Goal: Information Seeking & Learning: Learn about a topic

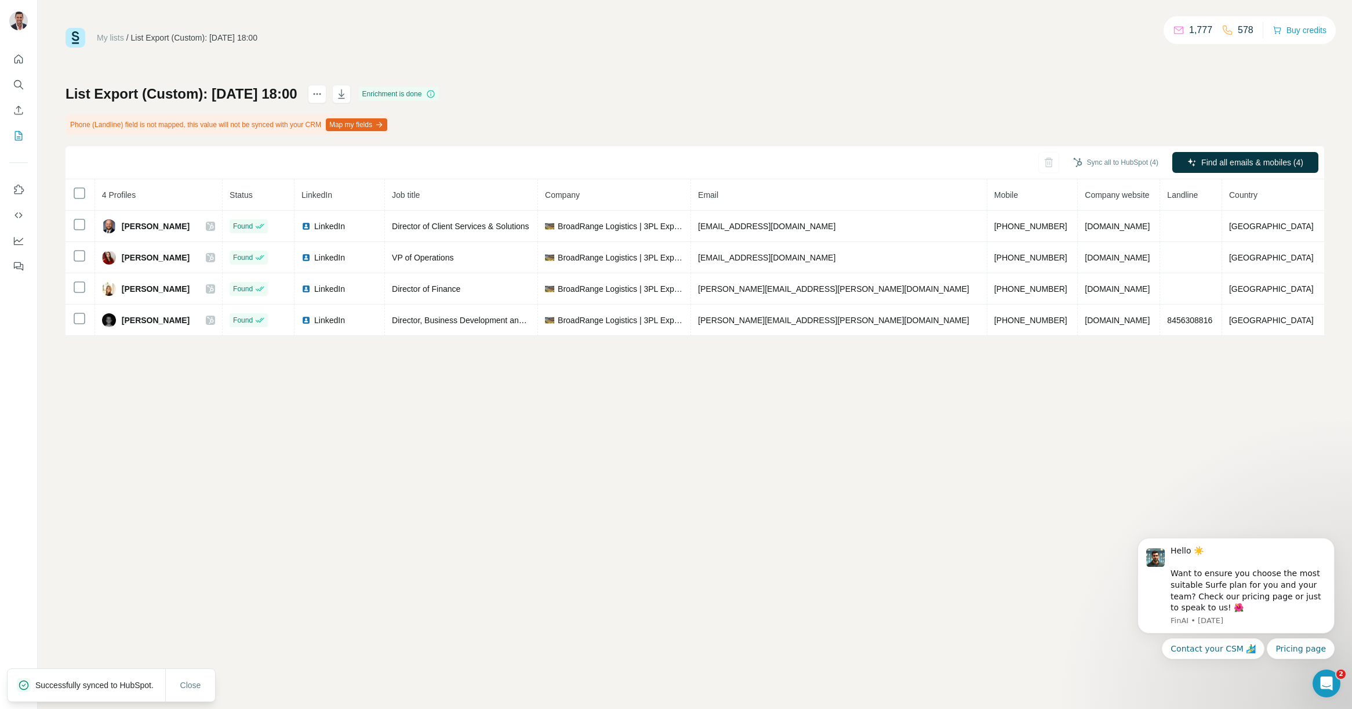
click at [387, 124] on button "Map my fields" at bounding box center [356, 124] width 61 height 13
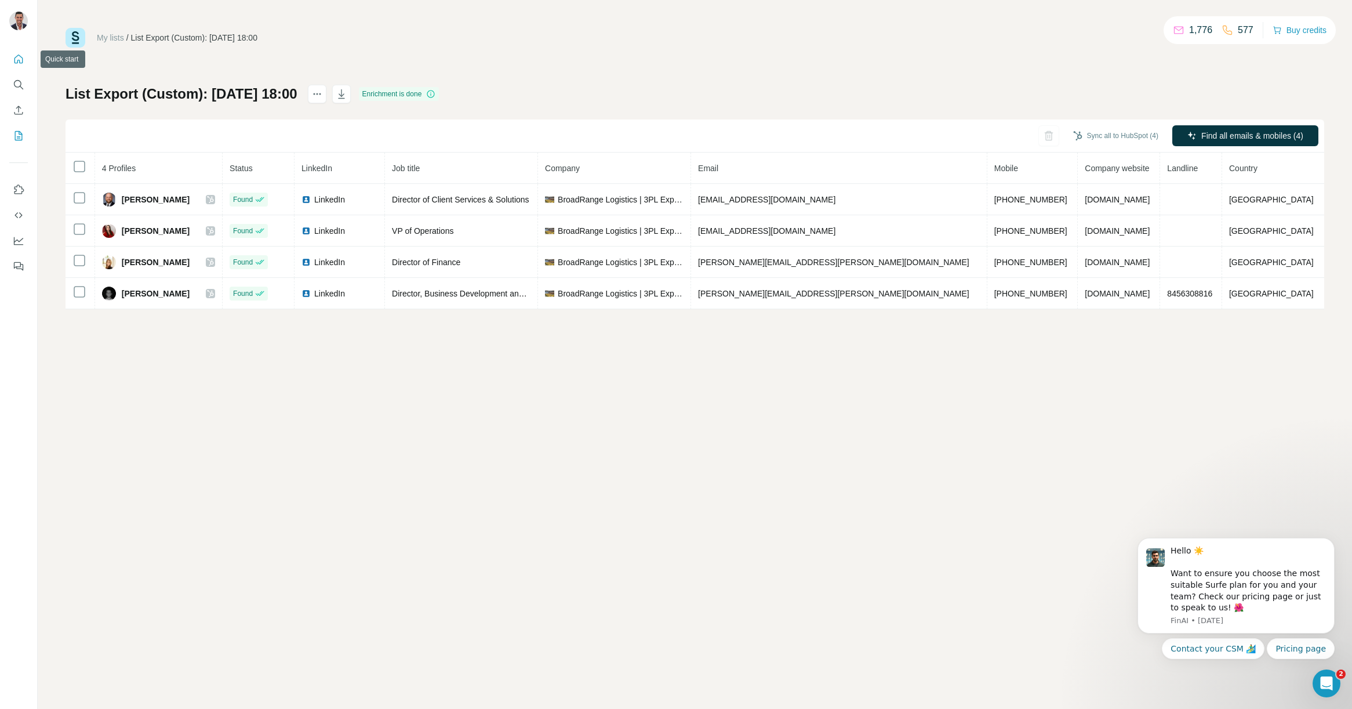
click at [19, 61] on icon "Quick start" at bounding box center [18, 59] width 9 height 9
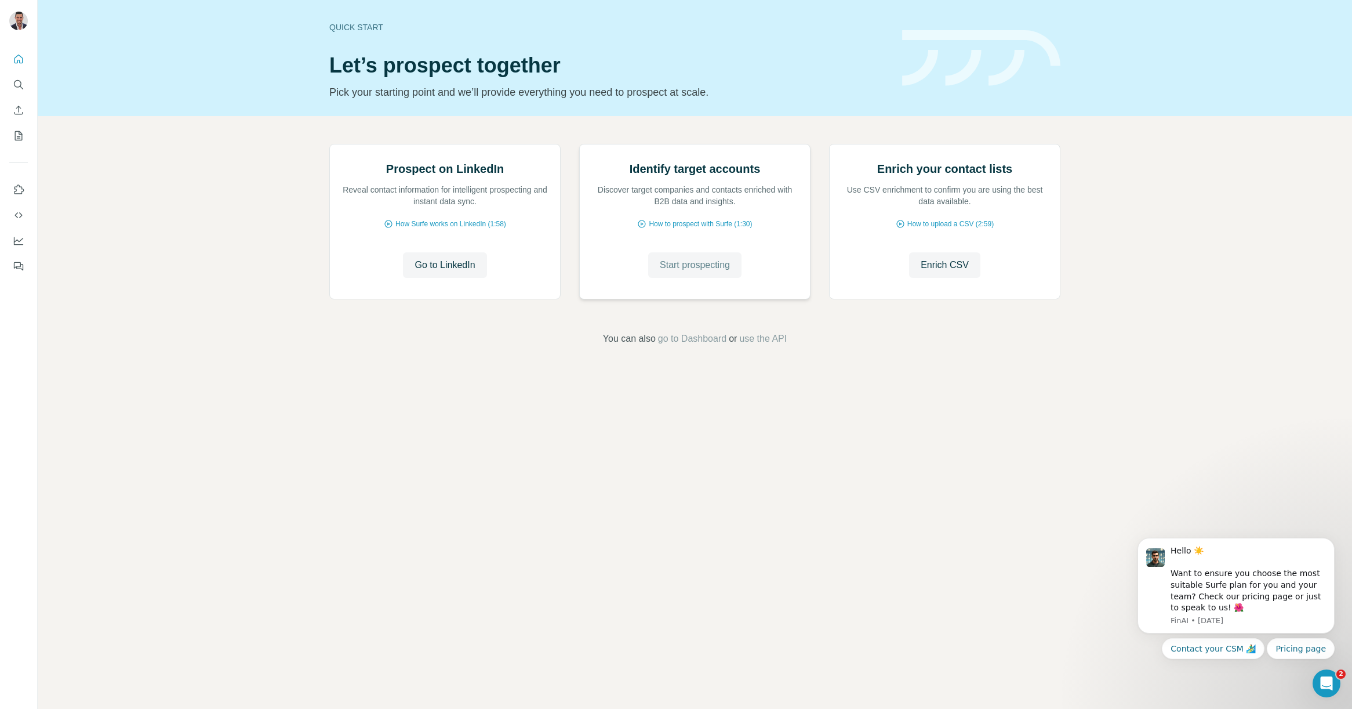
click at [690, 272] on span "Start prospecting" at bounding box center [695, 265] width 70 height 14
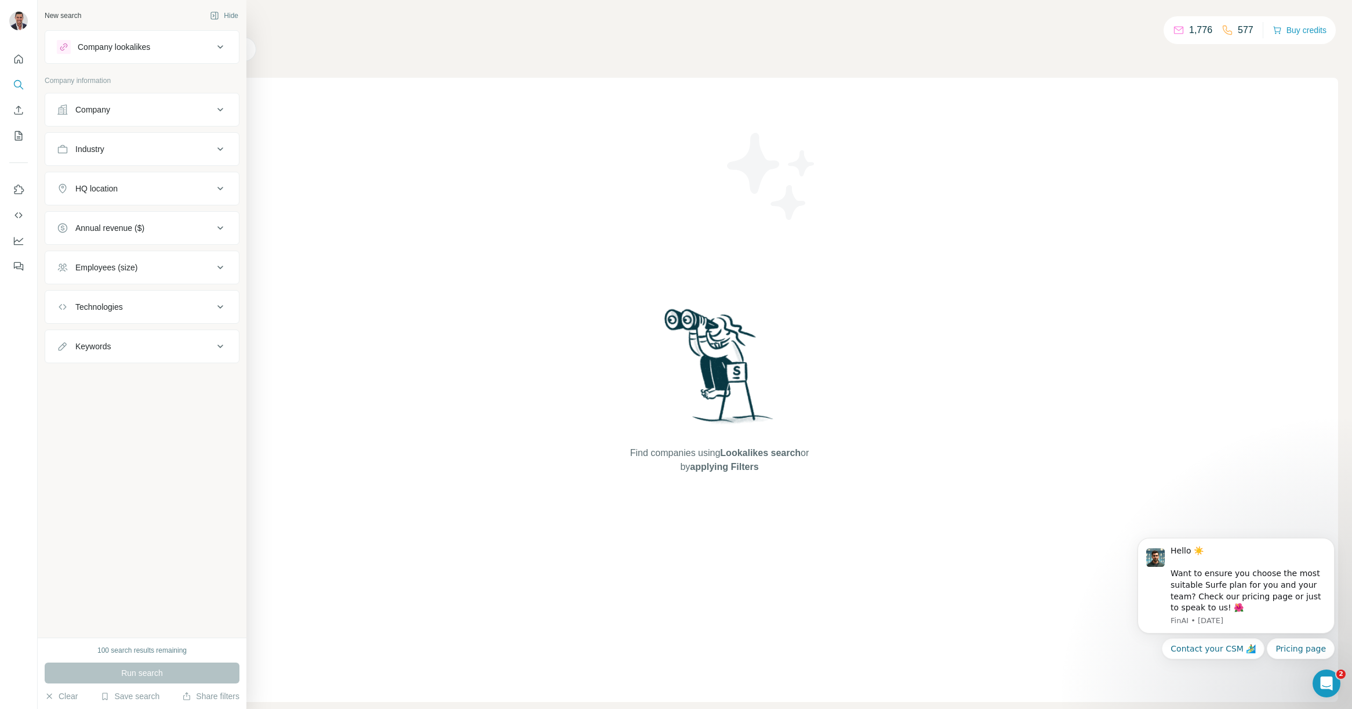
click at [137, 108] on div "Company" at bounding box center [135, 110] width 157 height 12
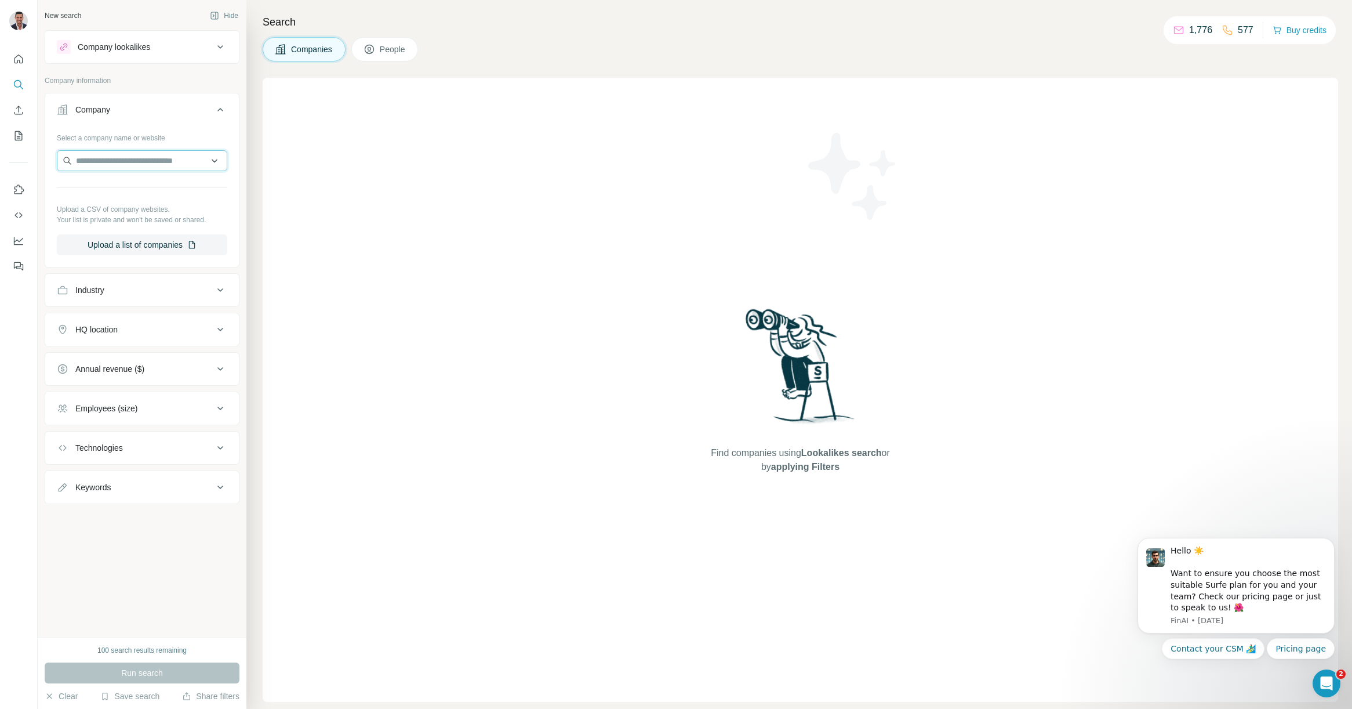
click at [165, 164] on input "text" at bounding box center [142, 160] width 170 height 21
click at [208, 136] on div "Select a company name or website" at bounding box center [142, 135] width 170 height 15
click at [178, 45] on div "Company lookalikes" at bounding box center [135, 47] width 157 height 14
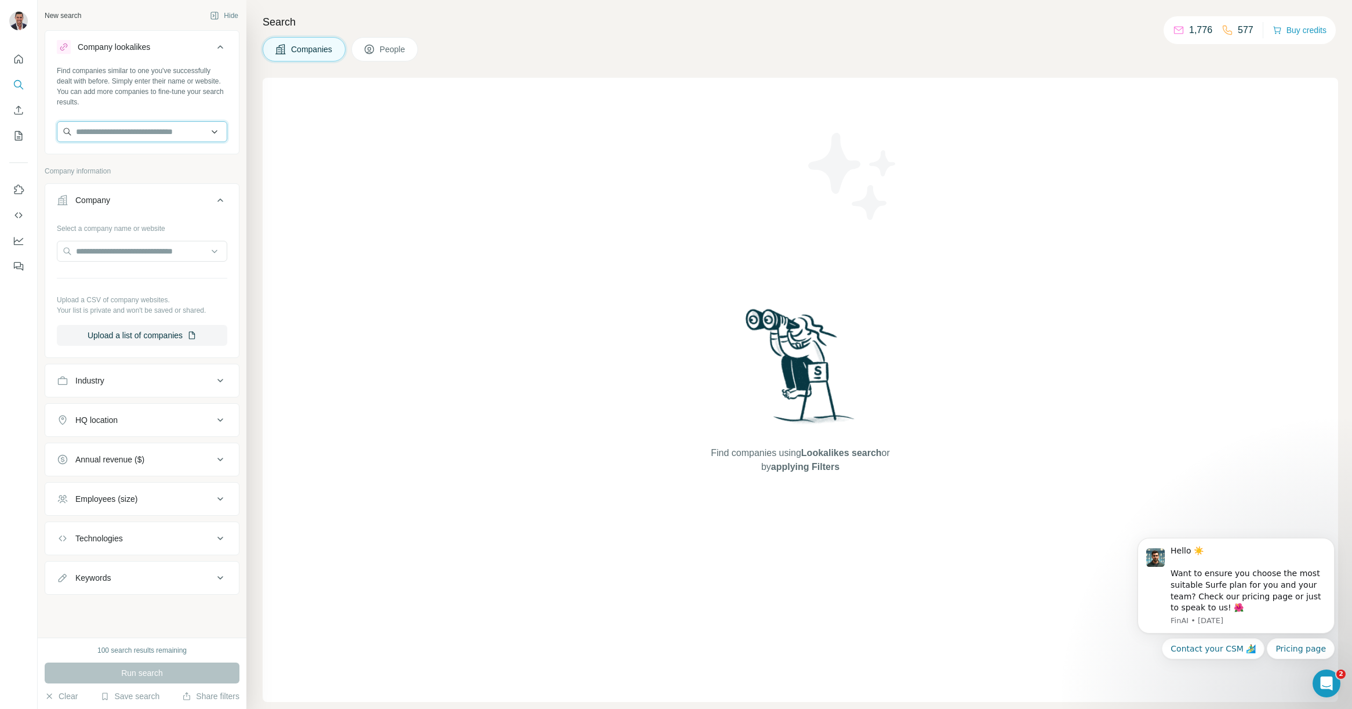
click at [149, 130] on input "text" at bounding box center [142, 131] width 170 height 21
type input "**********"
click at [140, 168] on div "[DOMAIN_NAME] [DOMAIN_NAME]" at bounding box center [142, 162] width 165 height 31
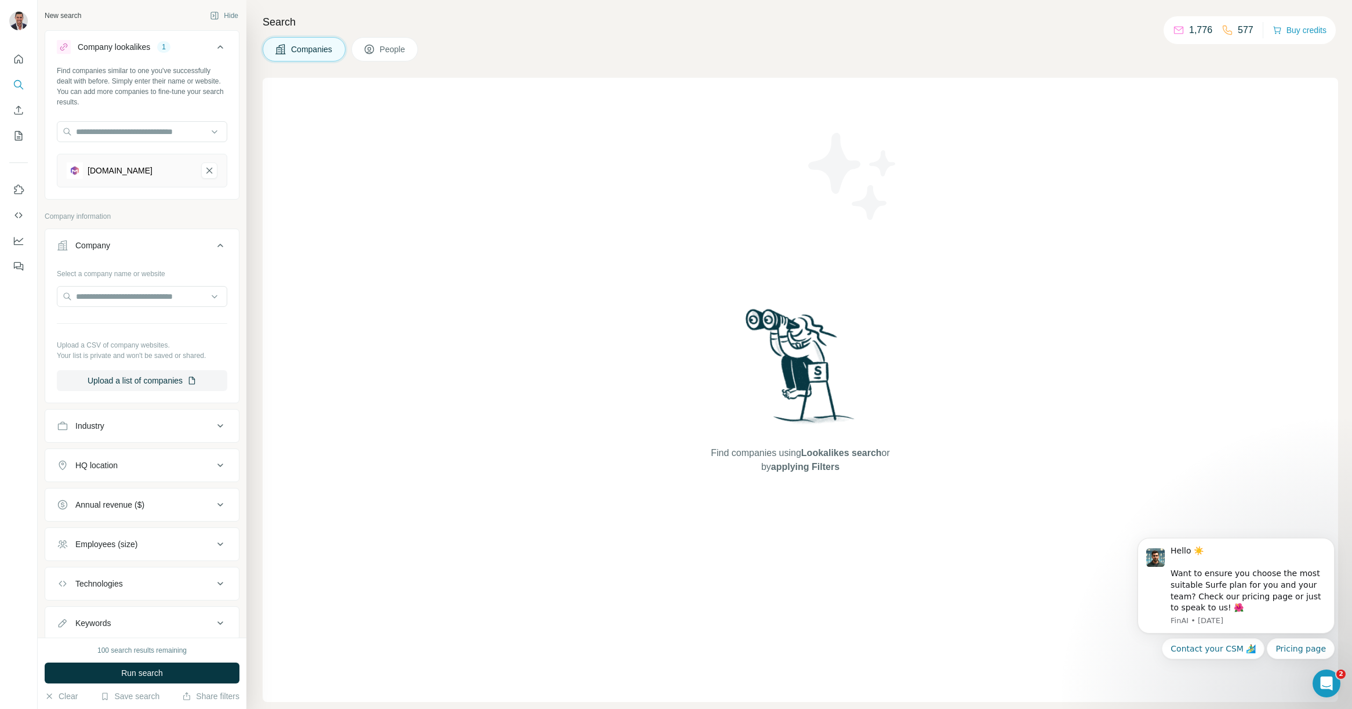
scroll to position [35, 0]
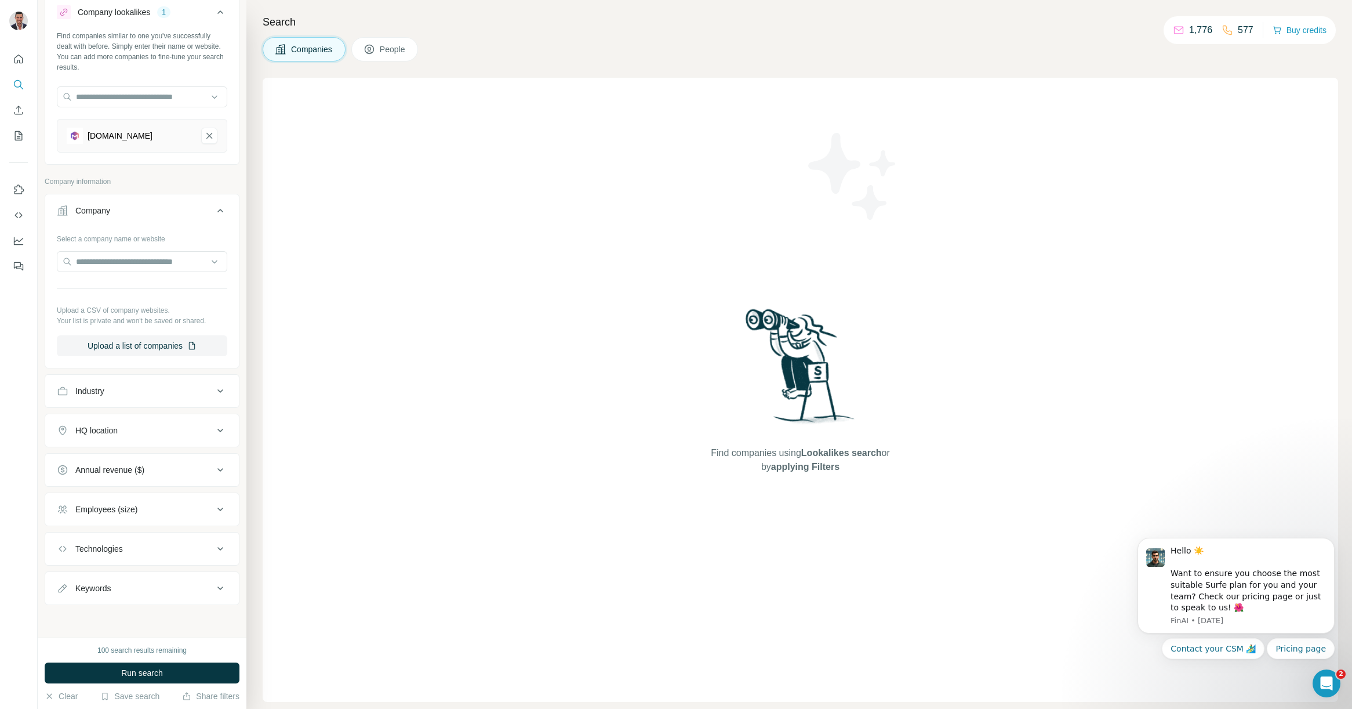
click at [131, 396] on div "Industry" at bounding box center [135, 391] width 157 height 12
click at [162, 418] on input at bounding box center [135, 419] width 143 height 13
type input "****"
click at [158, 442] on div "Logistics" at bounding box center [138, 446] width 142 height 12
click at [141, 423] on input at bounding box center [135, 419] width 143 height 13
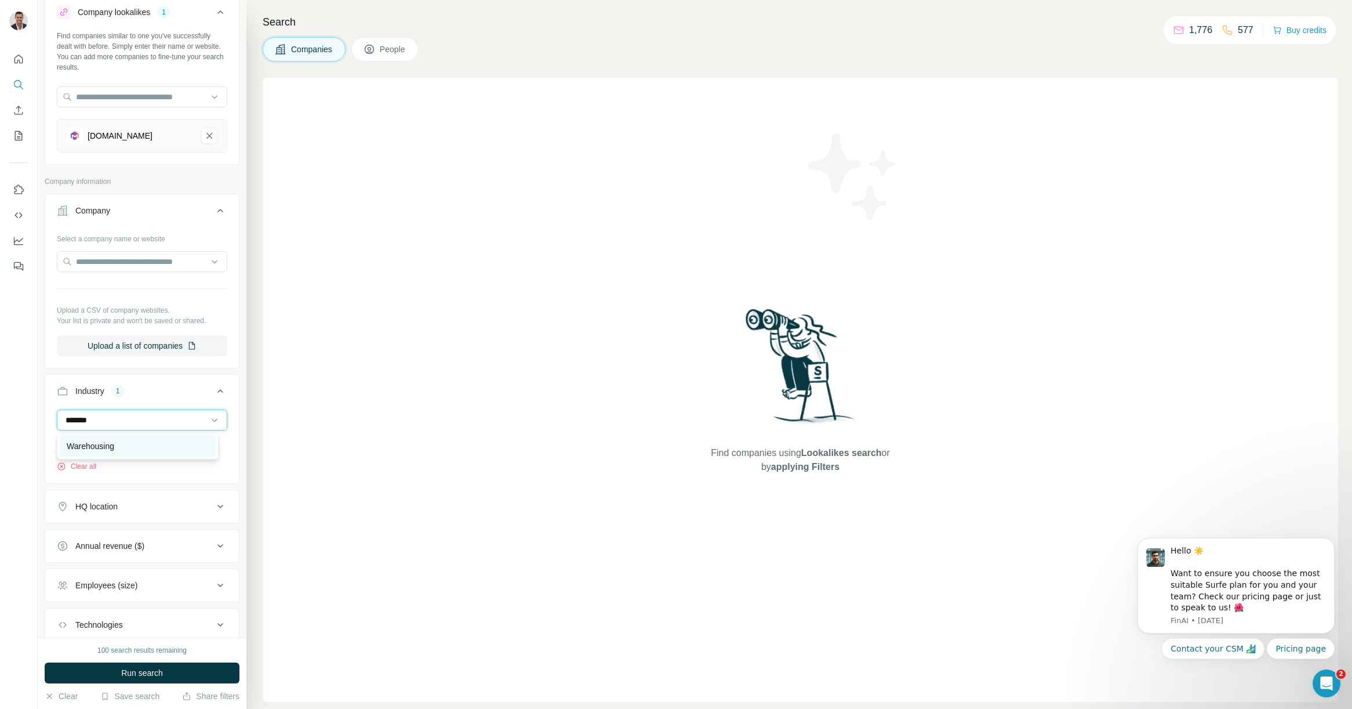
type input "*******"
click at [150, 440] on div "Warehousing" at bounding box center [138, 446] width 142 height 12
click at [141, 416] on input at bounding box center [135, 419] width 143 height 13
type input "*"
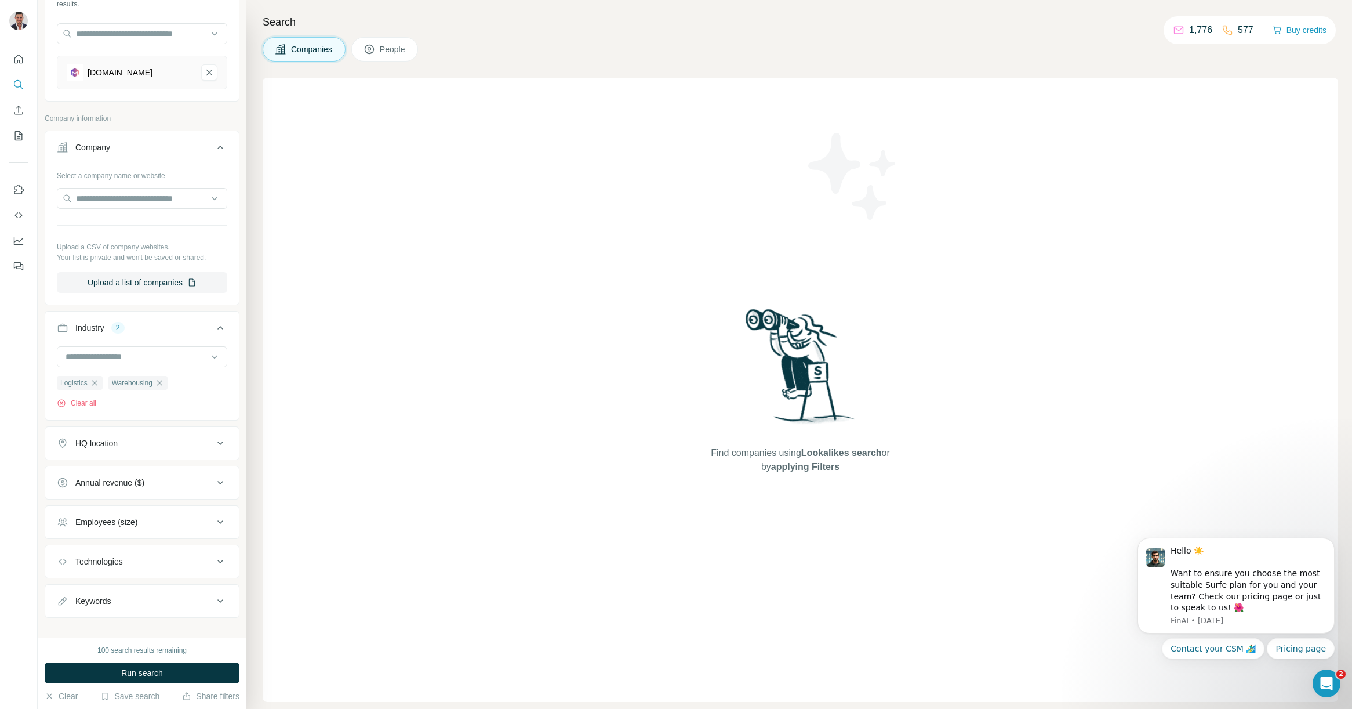
scroll to position [111, 0]
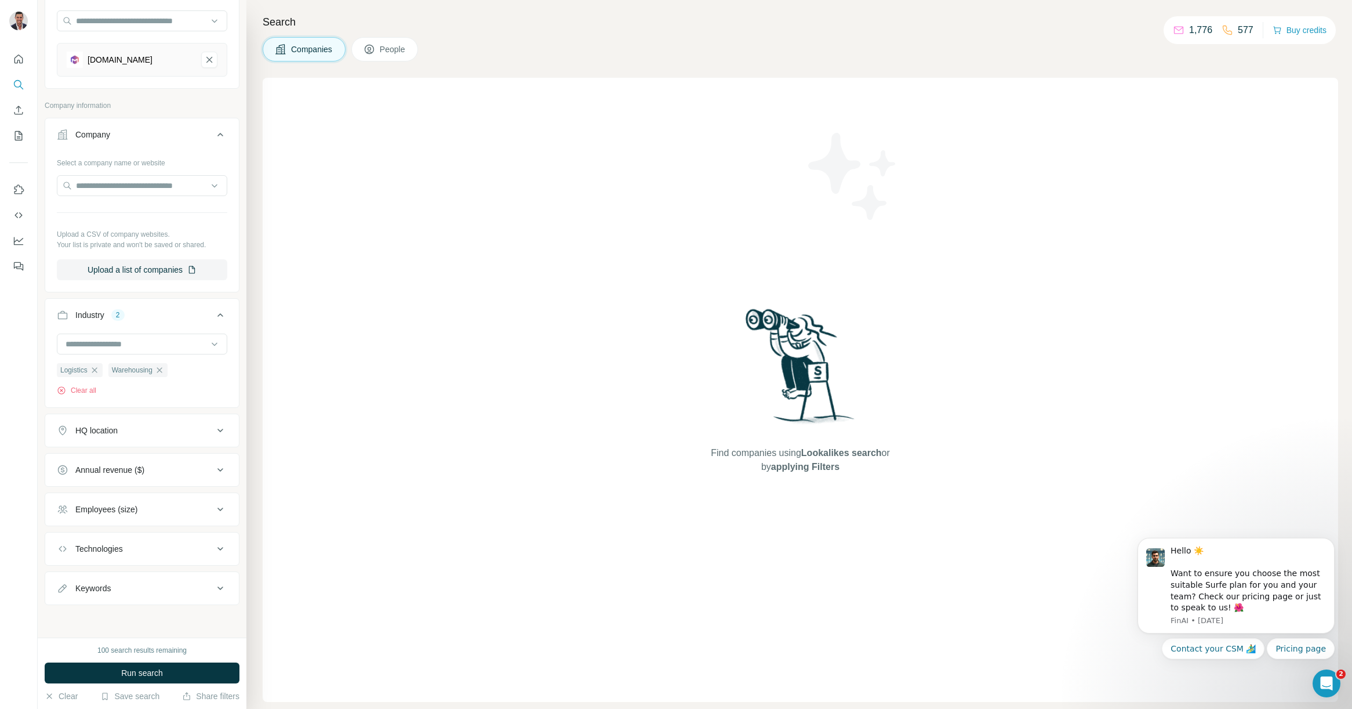
click at [190, 433] on div "HQ location" at bounding box center [135, 430] width 157 height 12
click at [176, 465] on input "text" at bounding box center [142, 459] width 170 height 21
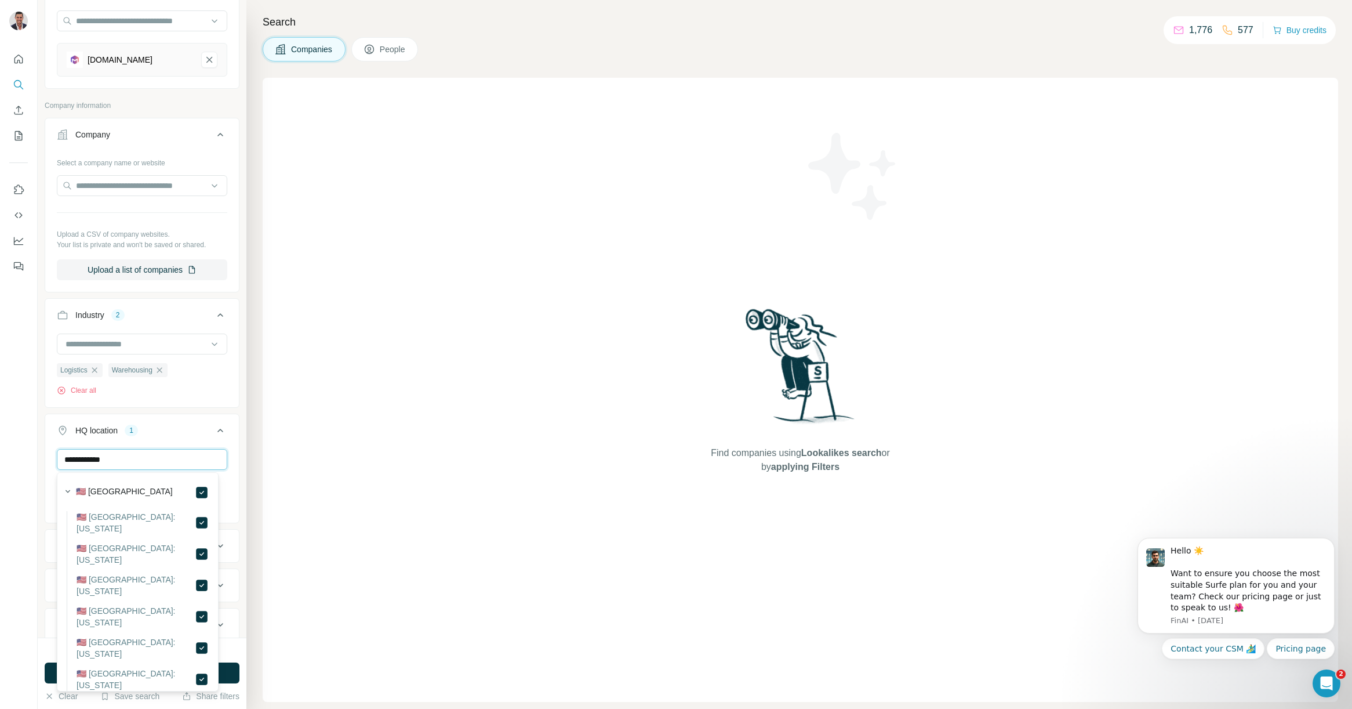
click at [154, 458] on input "**********" at bounding box center [142, 459] width 170 height 21
type input "******"
click at [225, 453] on div "[GEOGRAPHIC_DATA] [GEOGRAPHIC_DATA] Clear all" at bounding box center [142, 495] width 194 height 92
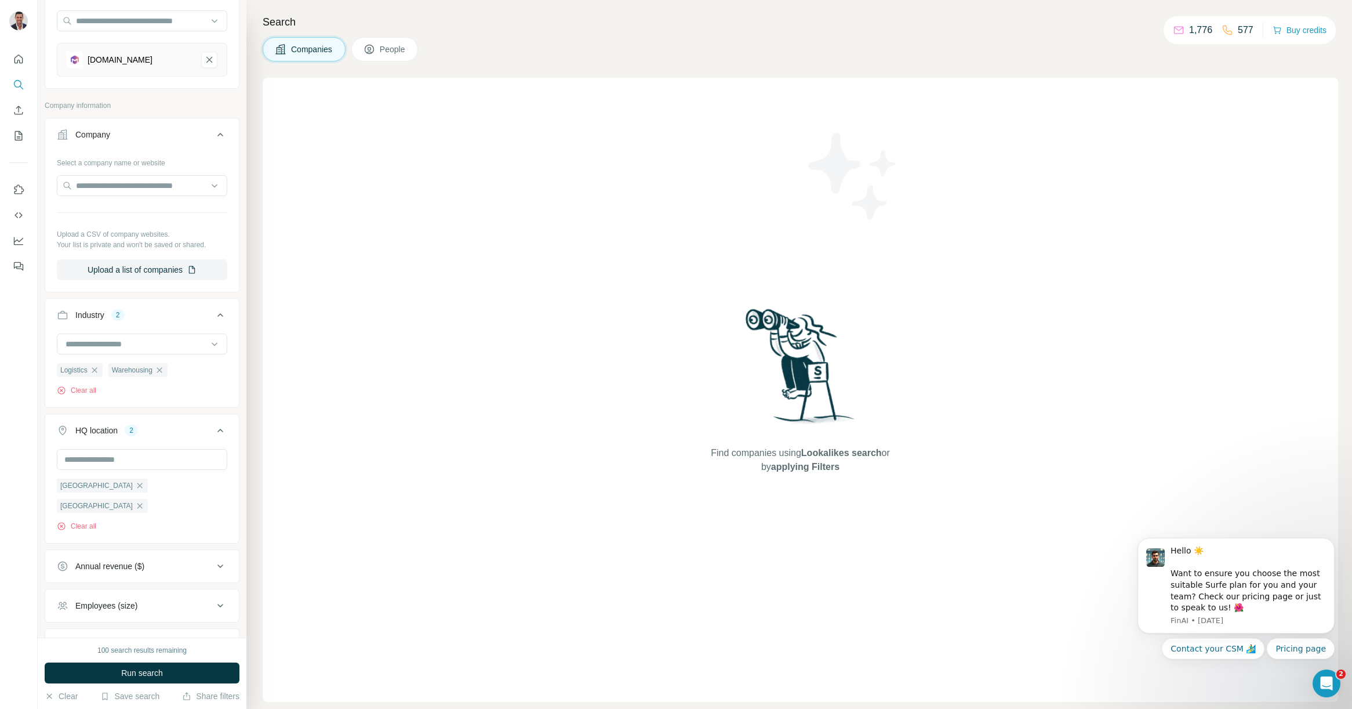
scroll to position [187, 0]
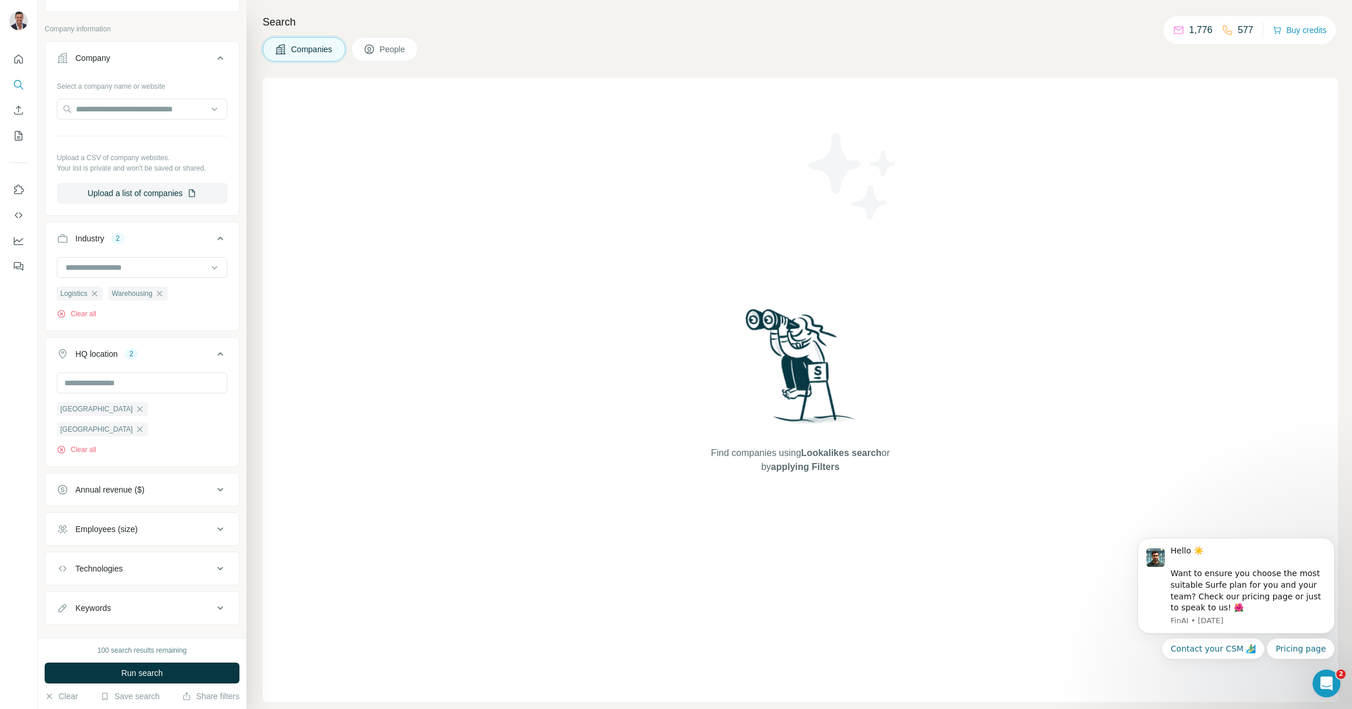
click at [189, 484] on div "Annual revenue ($)" at bounding box center [135, 490] width 157 height 12
click at [64, 551] on icon at bounding box center [64, 558] width 14 height 14
click at [67, 572] on icon at bounding box center [64, 579] width 14 height 14
click at [66, 594] on icon at bounding box center [64, 601] width 14 height 14
click at [63, 556] on icon at bounding box center [63, 557] width 5 height 3
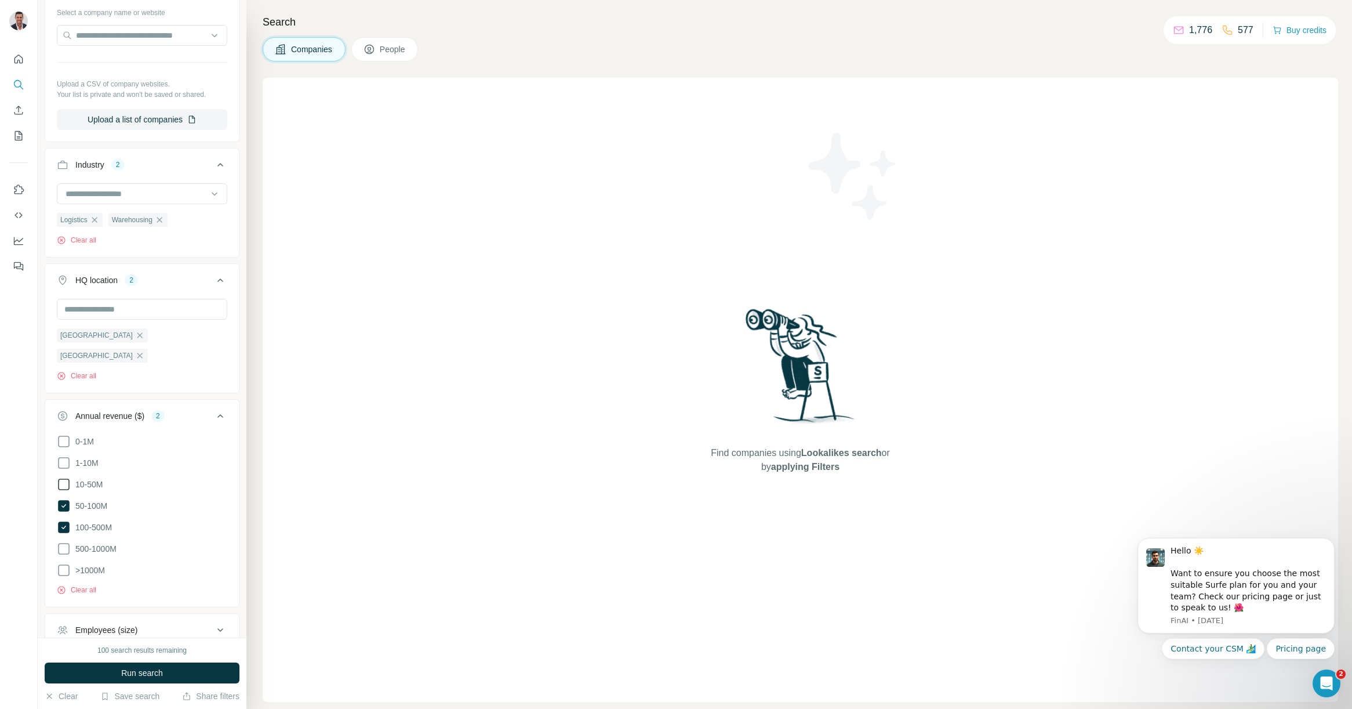
scroll to position [360, 0]
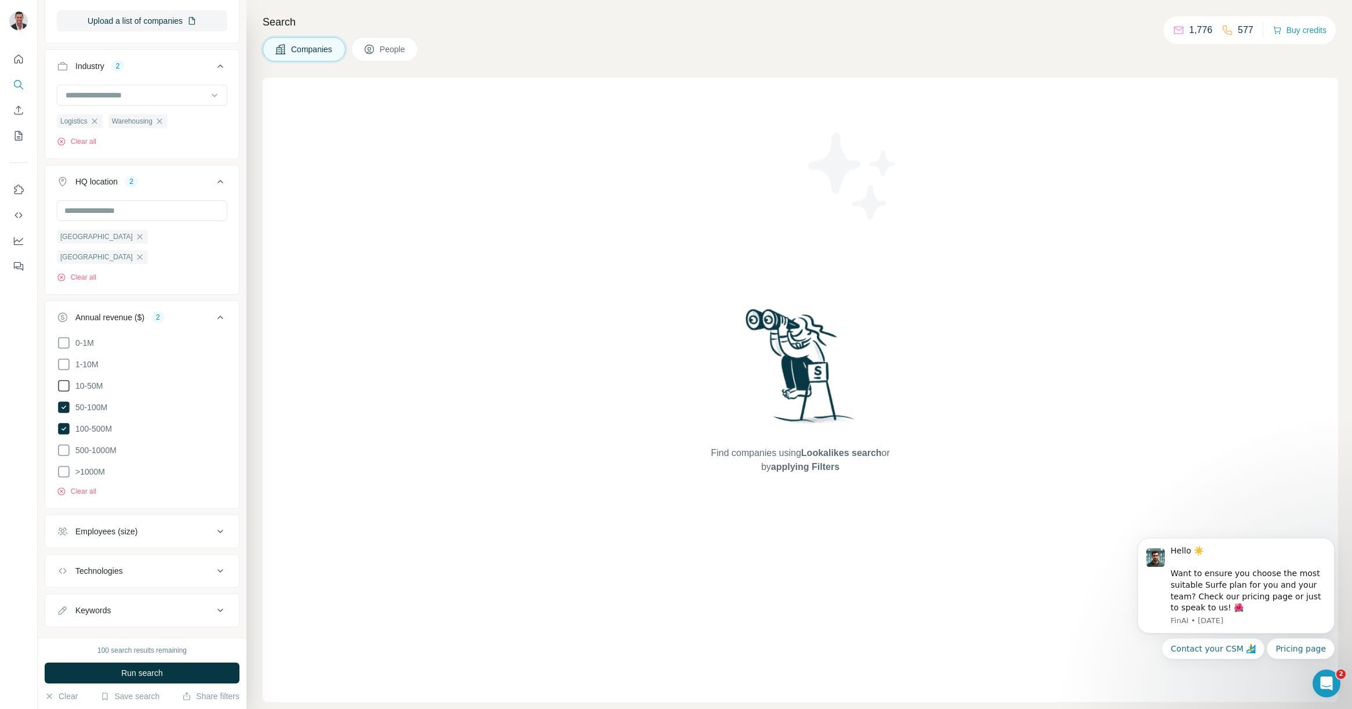
click at [203, 565] on div "Technologies" at bounding box center [135, 571] width 157 height 12
click at [176, 589] on input "text" at bounding box center [142, 599] width 170 height 21
type input "*"
click at [231, 540] on div "New search Hide Company lookalikes 1 Find companies similar to one you've succe…" at bounding box center [142, 318] width 209 height 637
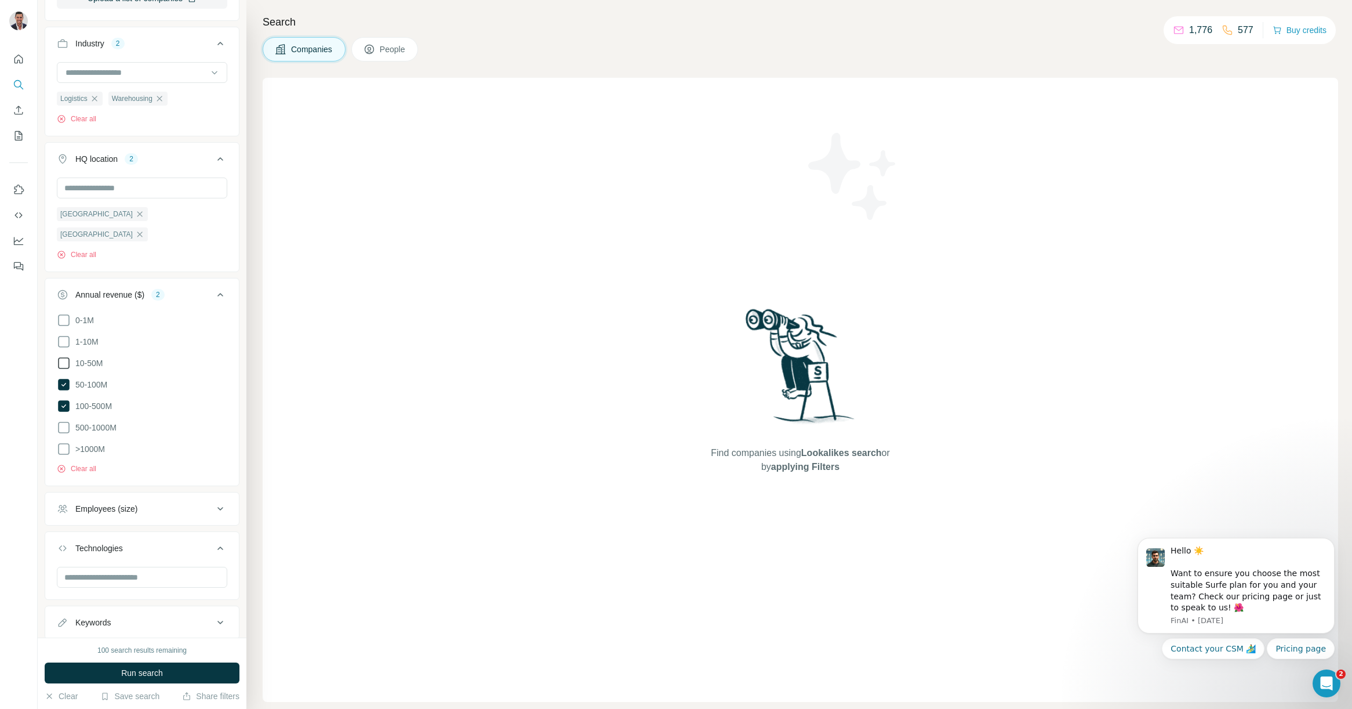
scroll to position [394, 0]
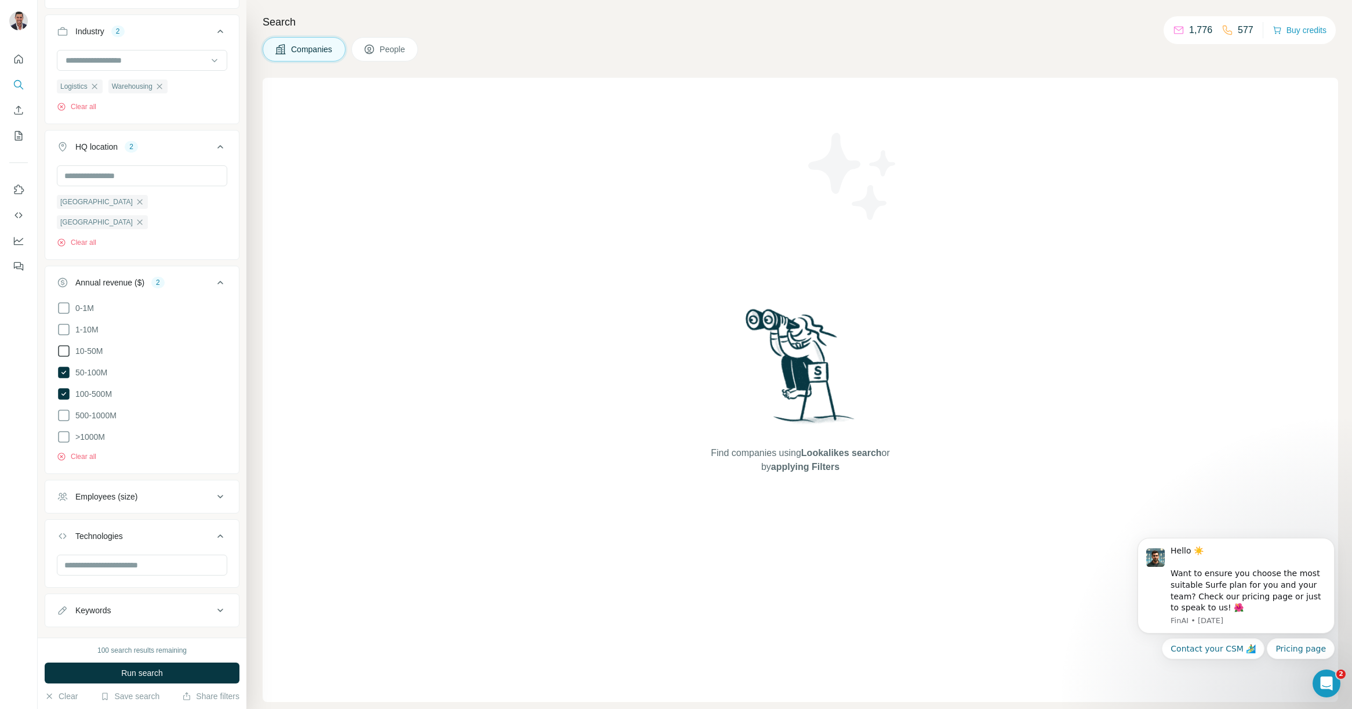
click at [154, 604] on div "Keywords" at bounding box center [135, 610] width 157 height 12
click at [145, 629] on input "text" at bounding box center [130, 639] width 147 height 21
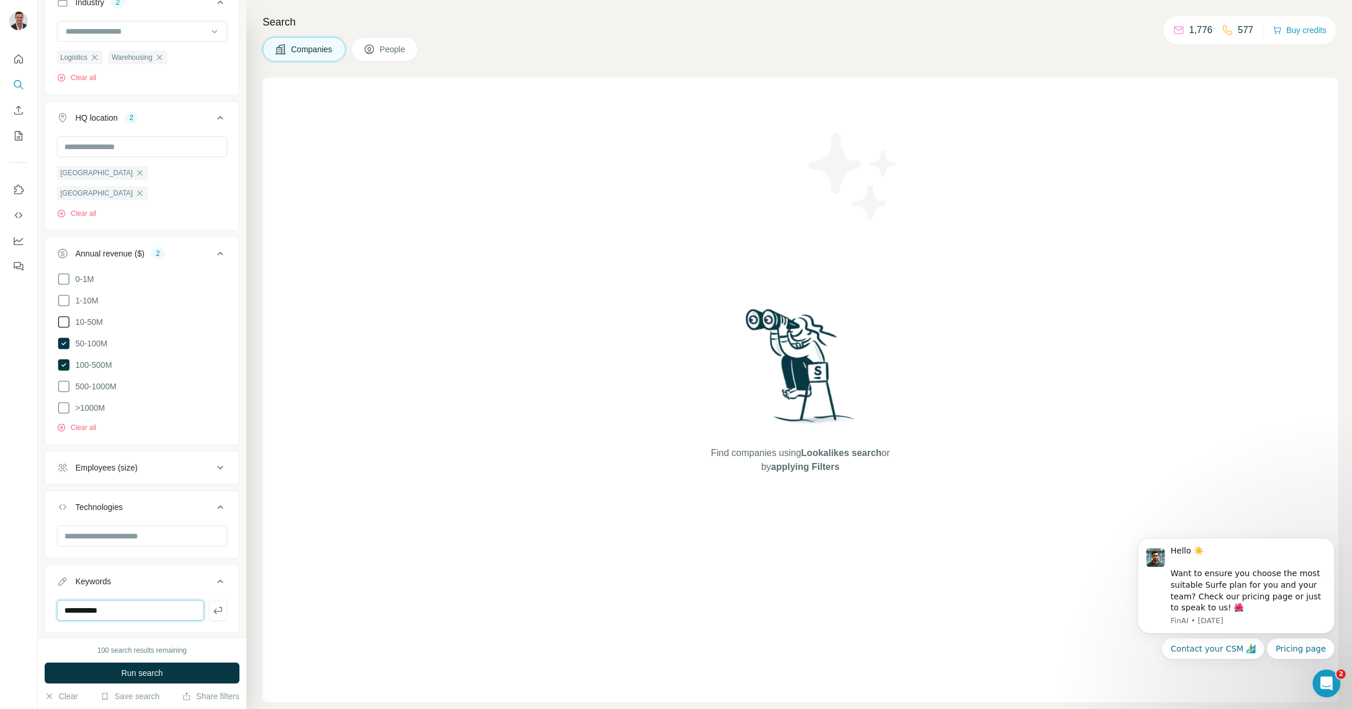
scroll to position [429, 0]
type input "**********"
click at [213, 601] on icon "button" at bounding box center [217, 604] width 9 height 7
click at [141, 594] on input "text" at bounding box center [130, 604] width 147 height 21
type input "*********"
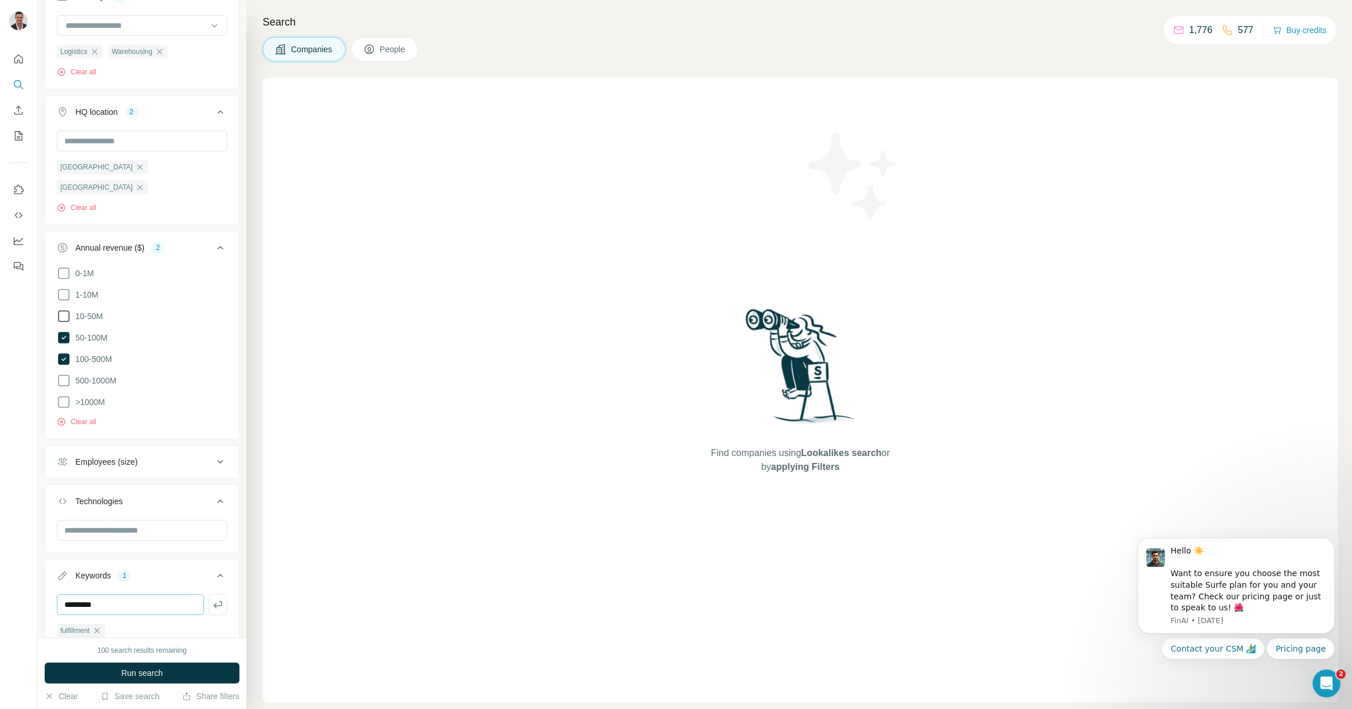
drag, startPoint x: 211, startPoint y: 587, endPoint x: 150, endPoint y: 587, distance: 60.9
click at [212, 598] on icon "button" at bounding box center [218, 604] width 12 height 12
click at [115, 594] on input "text" at bounding box center [130, 604] width 147 height 21
type input "**********"
click at [212, 598] on icon "button" at bounding box center [218, 604] width 12 height 12
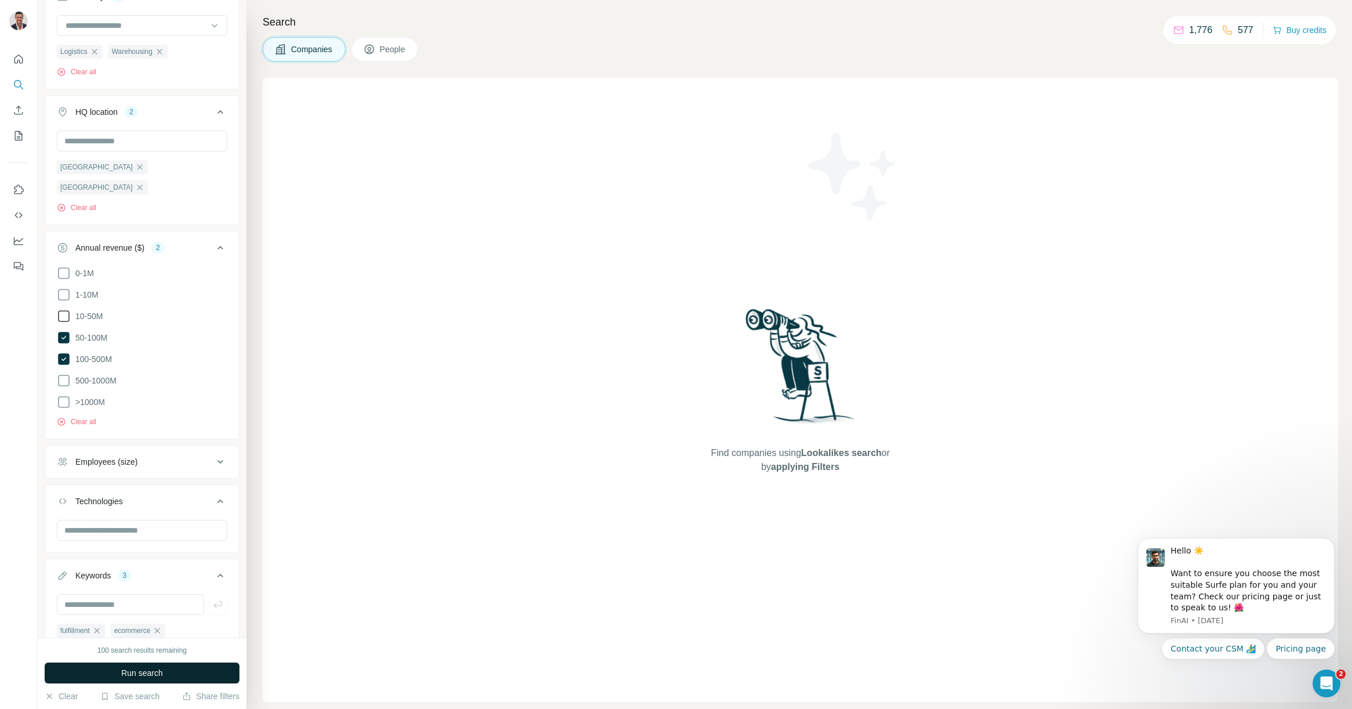
click at [181, 670] on button "Run search" at bounding box center [142, 672] width 195 height 21
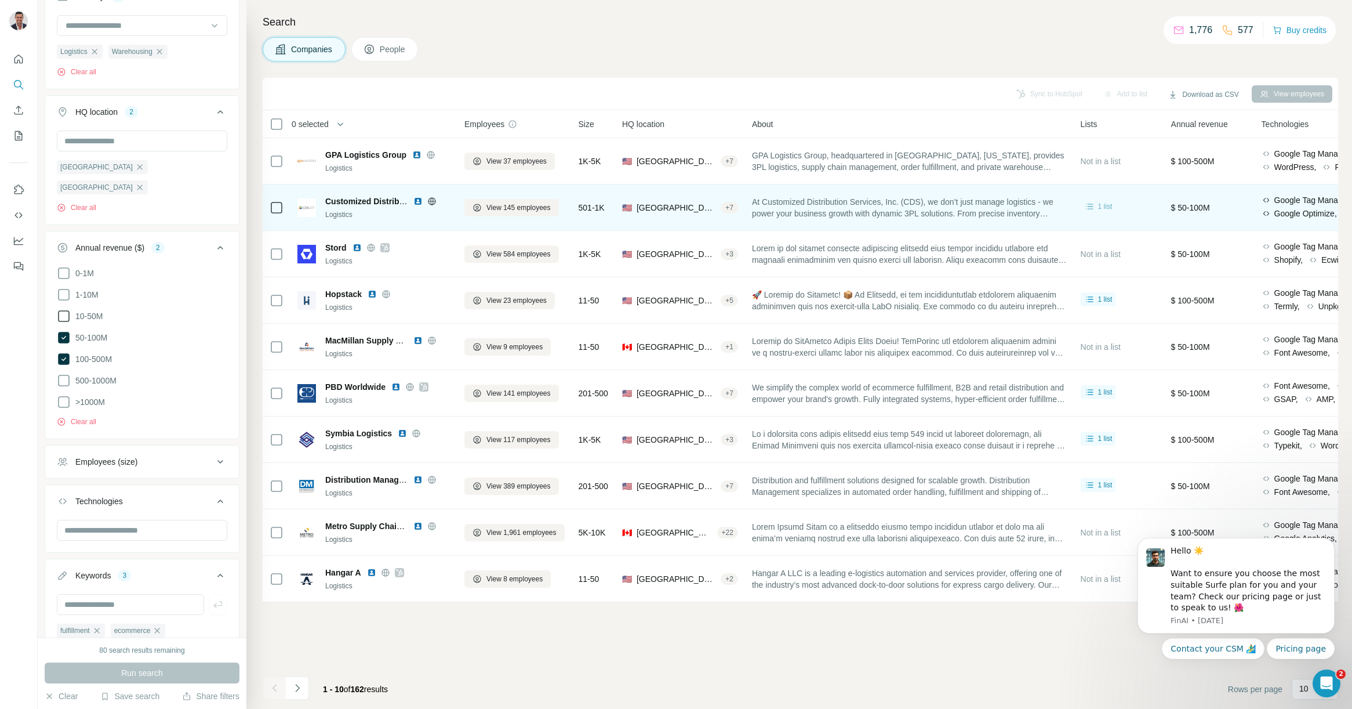
click at [1102, 207] on div "1 list" at bounding box center [1098, 207] width 28 height 12
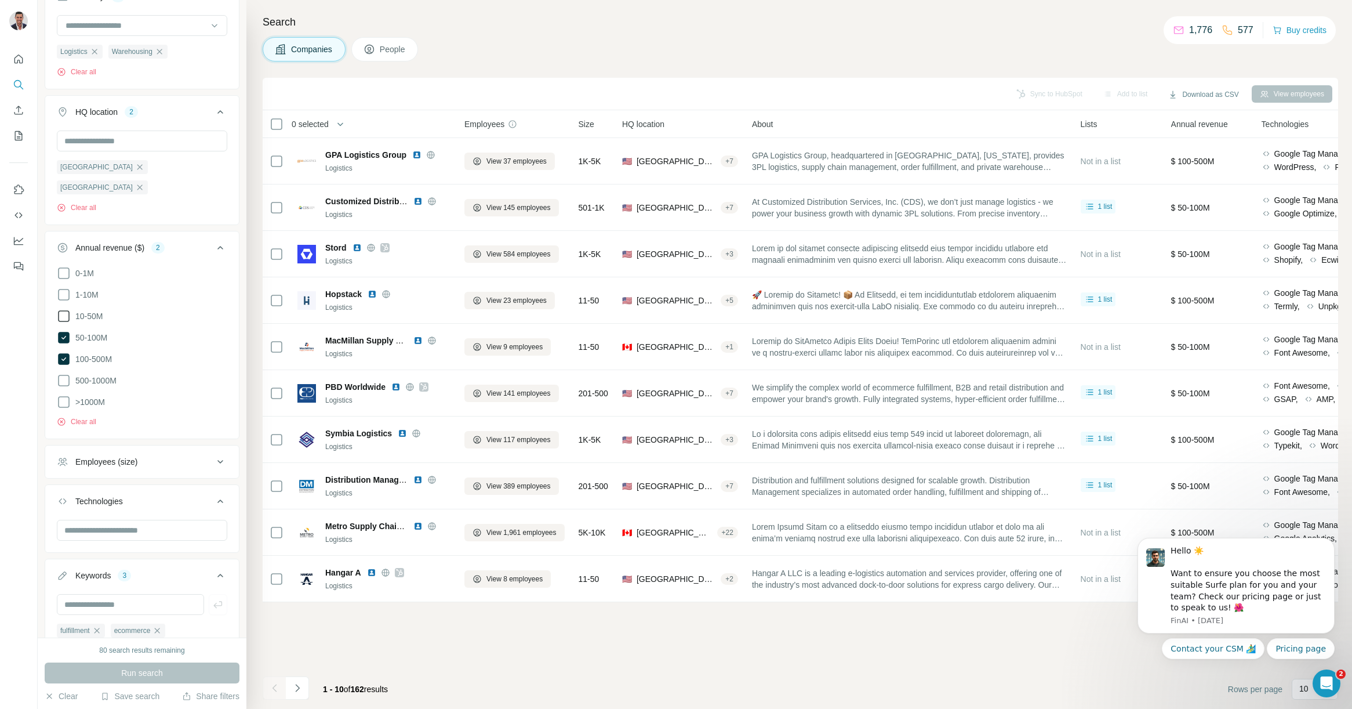
click at [931, 50] on div "Companies People" at bounding box center [801, 49] width 1076 height 24
click at [1332, 540] on icon "Dismiss notification" at bounding box center [1331, 541] width 6 height 6
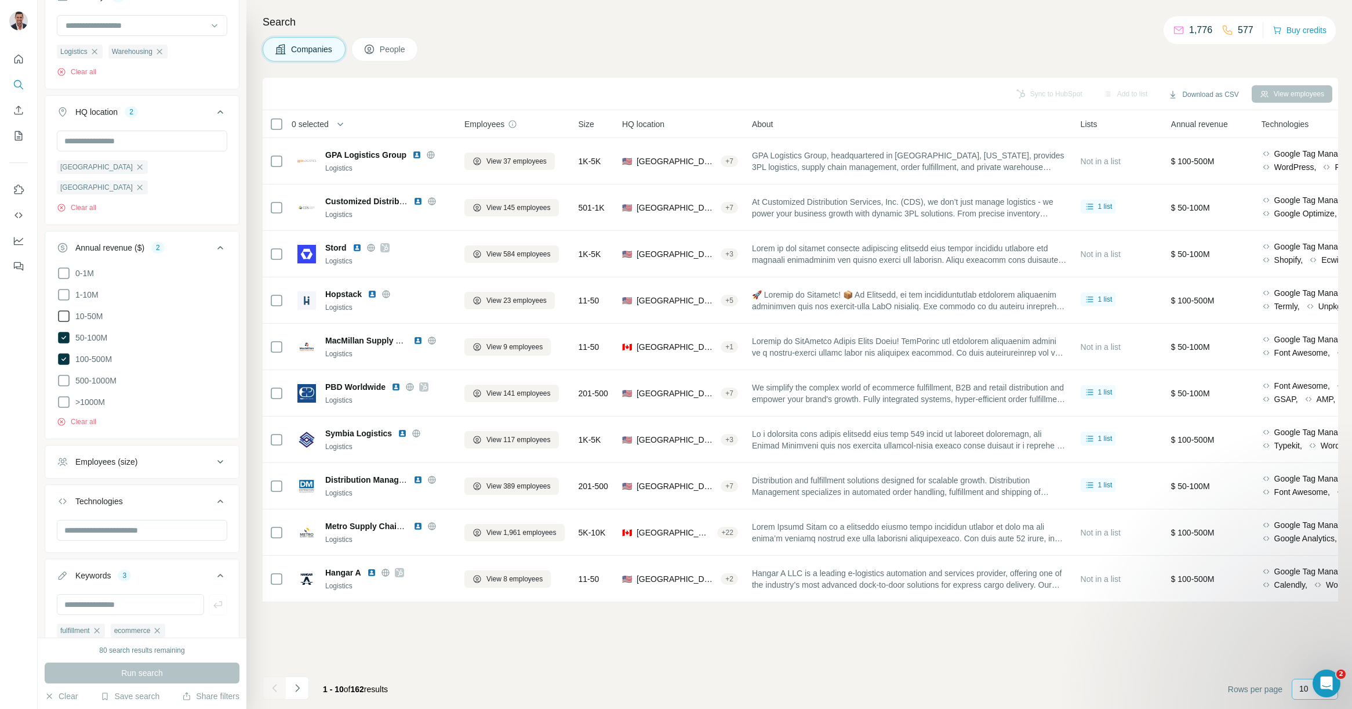
click at [1305, 688] on p "10" at bounding box center [1303, 688] width 9 height 12
drag, startPoint x: 1315, startPoint y: 594, endPoint x: 656, endPoint y: 652, distance: 661.3
click at [656, 652] on body "New search Hide Company lookalikes 1 Find companies similar to one you've succe…" at bounding box center [676, 354] width 1352 height 709
click at [299, 687] on icon "Navigate to next page" at bounding box center [298, 688] width 12 height 12
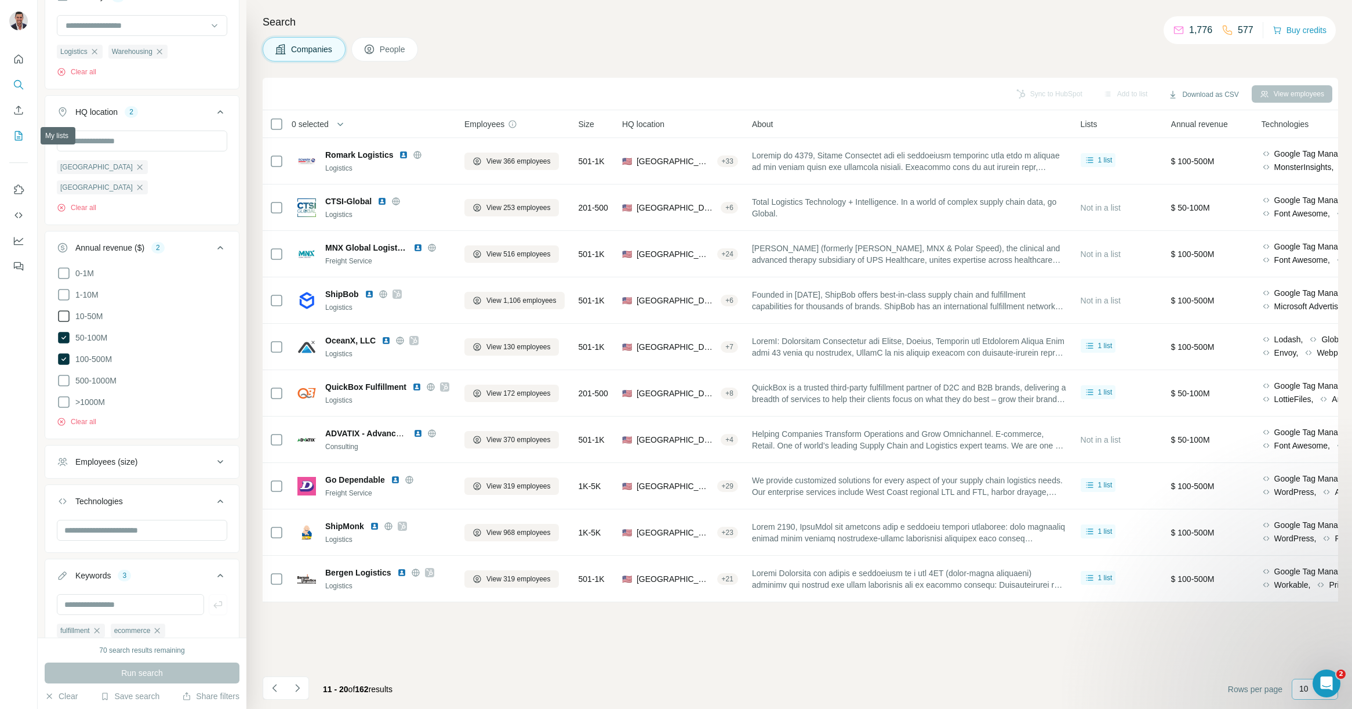
click at [19, 136] on icon "My lists" at bounding box center [19, 136] width 12 height 12
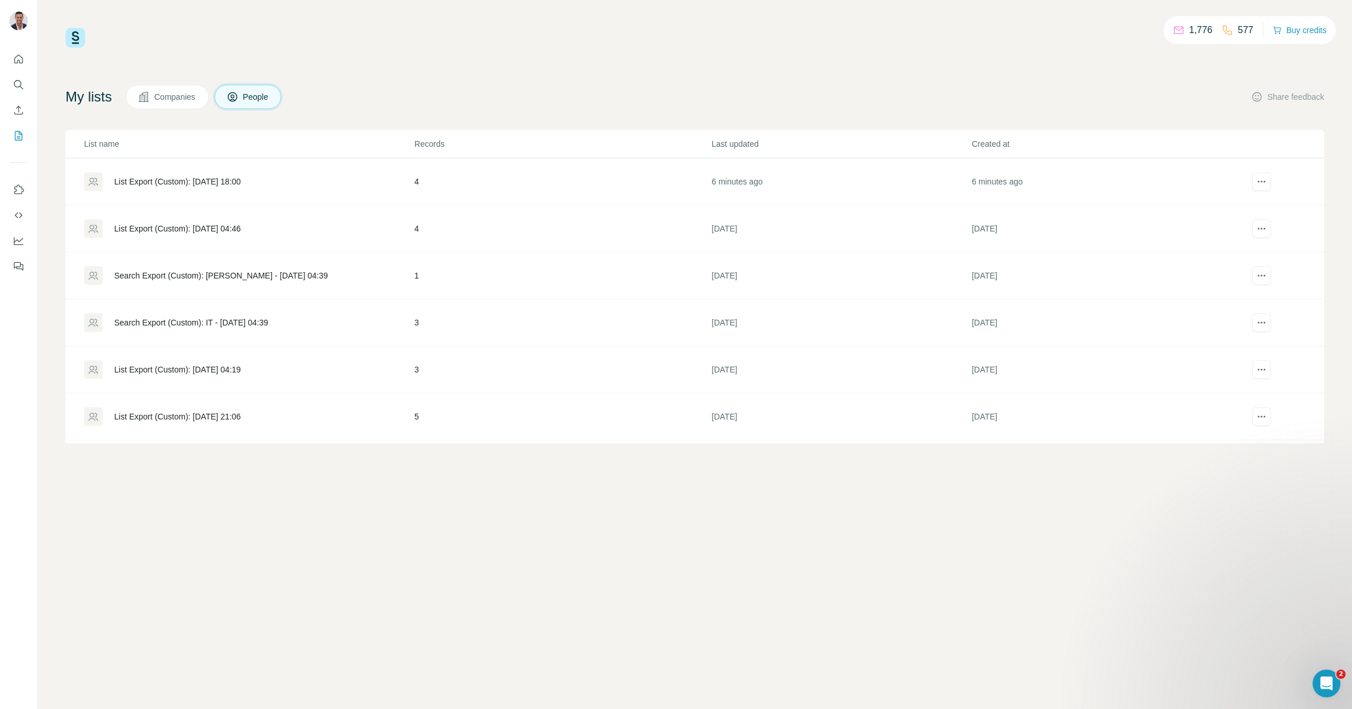
click at [180, 94] on span "Companies" at bounding box center [175, 97] width 42 height 12
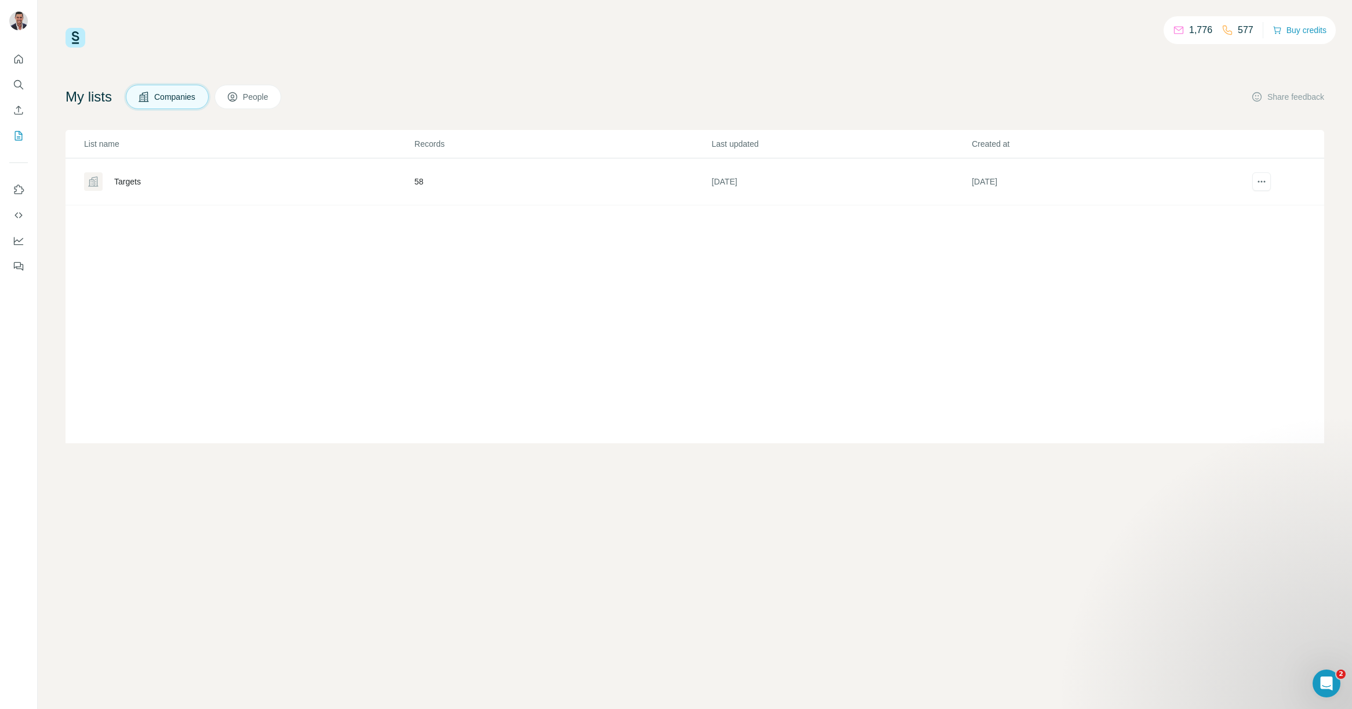
click at [420, 177] on td "58" at bounding box center [562, 181] width 297 height 47
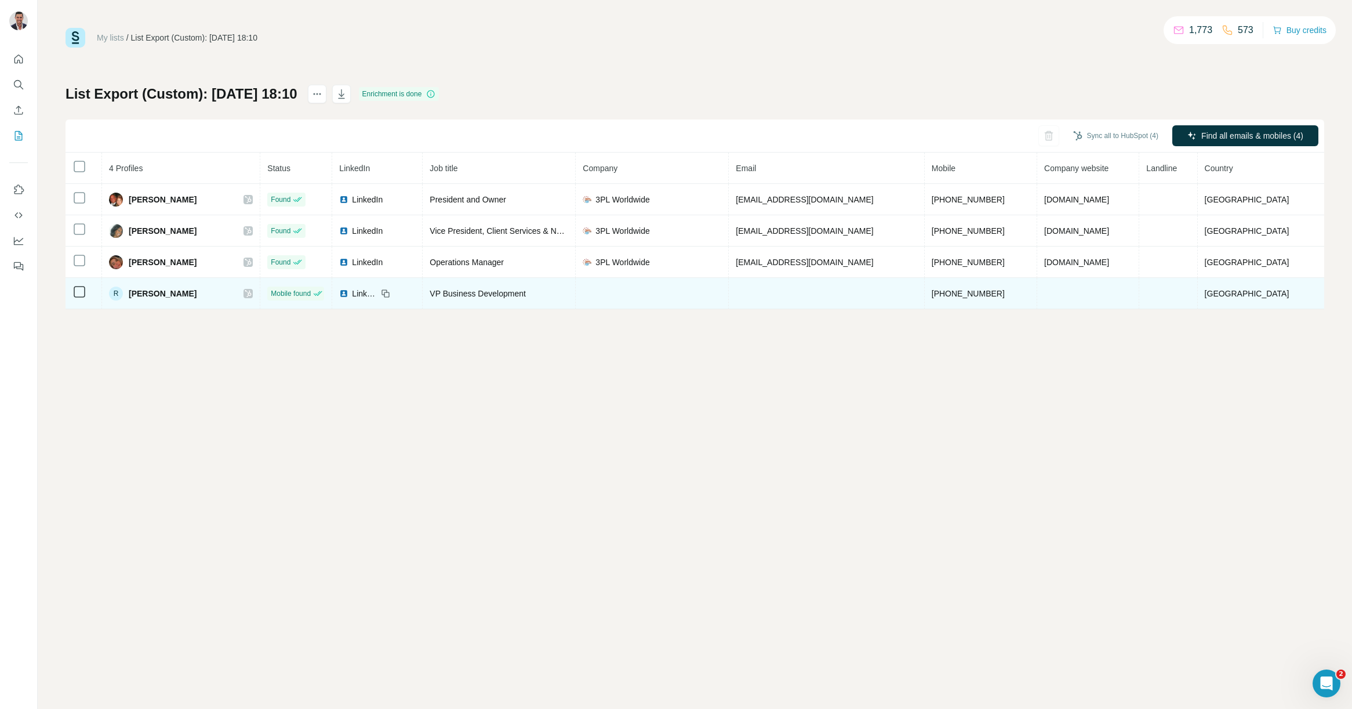
click at [670, 285] on td at bounding box center [652, 293] width 153 height 31
click at [164, 295] on span "Randy Pulling" at bounding box center [163, 294] width 68 height 12
click at [377, 292] on span "LinkedIn" at bounding box center [365, 294] width 26 height 12
